Goal: Complete application form: Complete application form

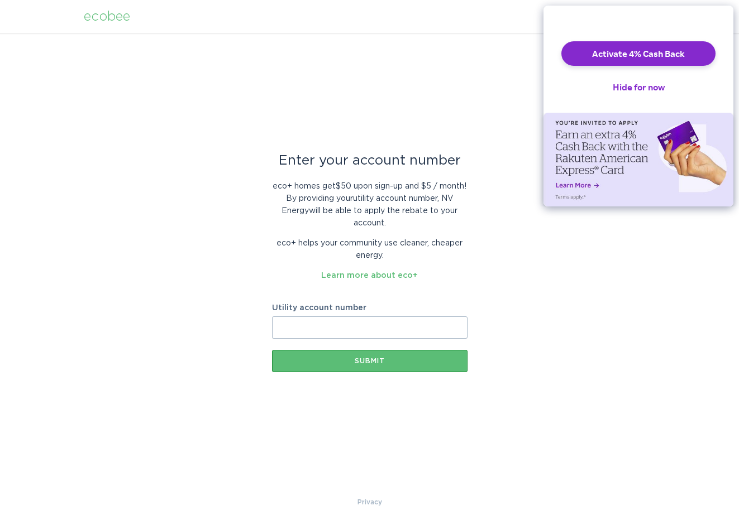
click at [307, 329] on input "Utility account number" at bounding box center [369, 328] width 195 height 22
paste input "[CREDIT_CARD_NUMBER]"
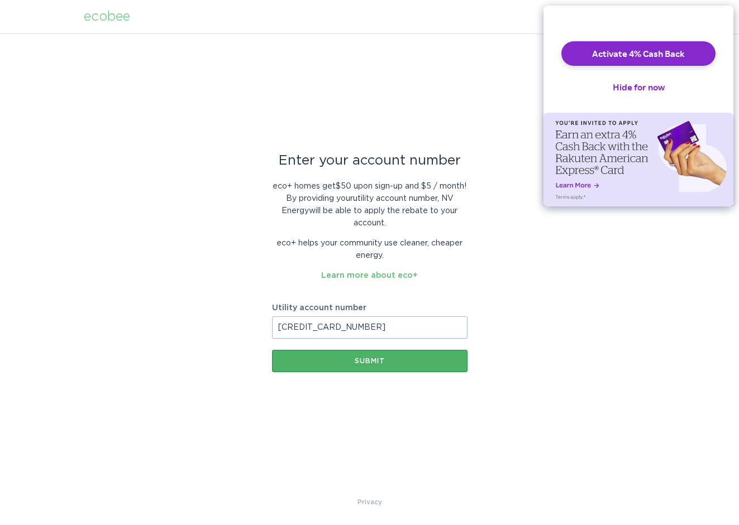
type input "[CREDIT_CARD_NUMBER]"
click at [361, 357] on button "Submit" at bounding box center [369, 361] width 195 height 22
